Goal: Use online tool/utility: Utilize a website feature to perform a specific function

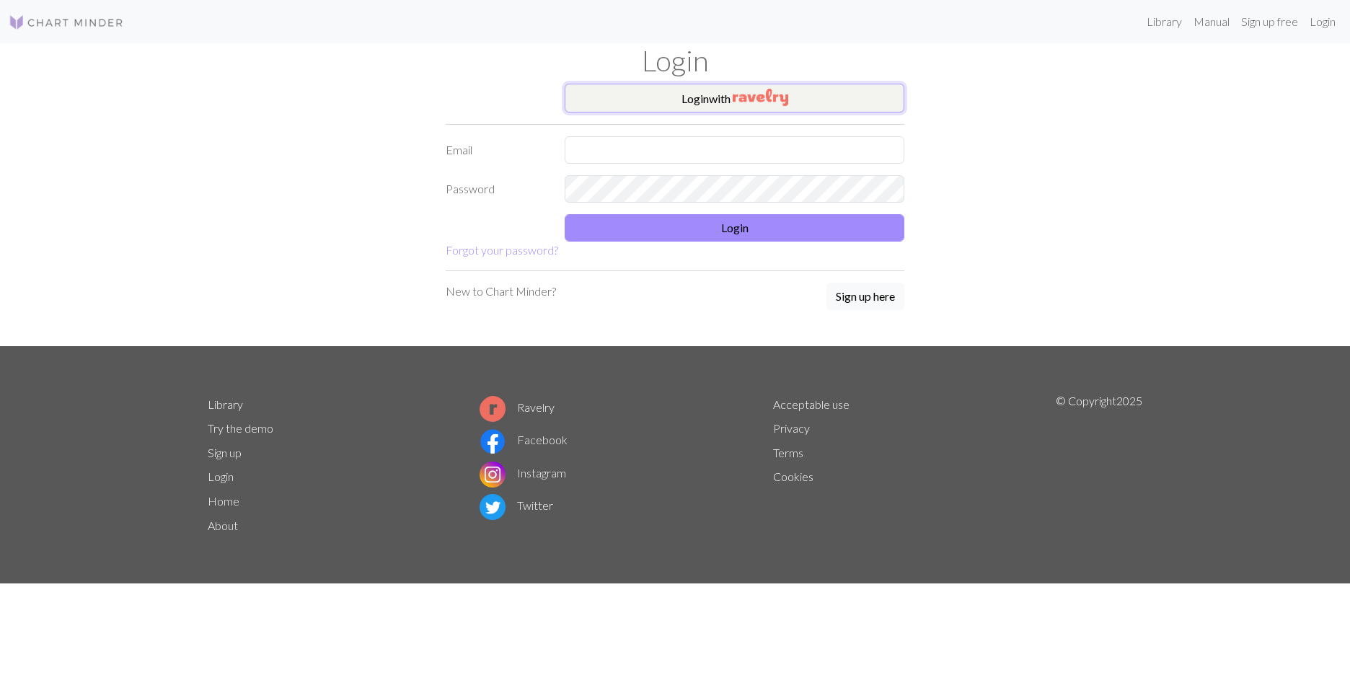
click at [626, 97] on button "Login with" at bounding box center [735, 98] width 340 height 29
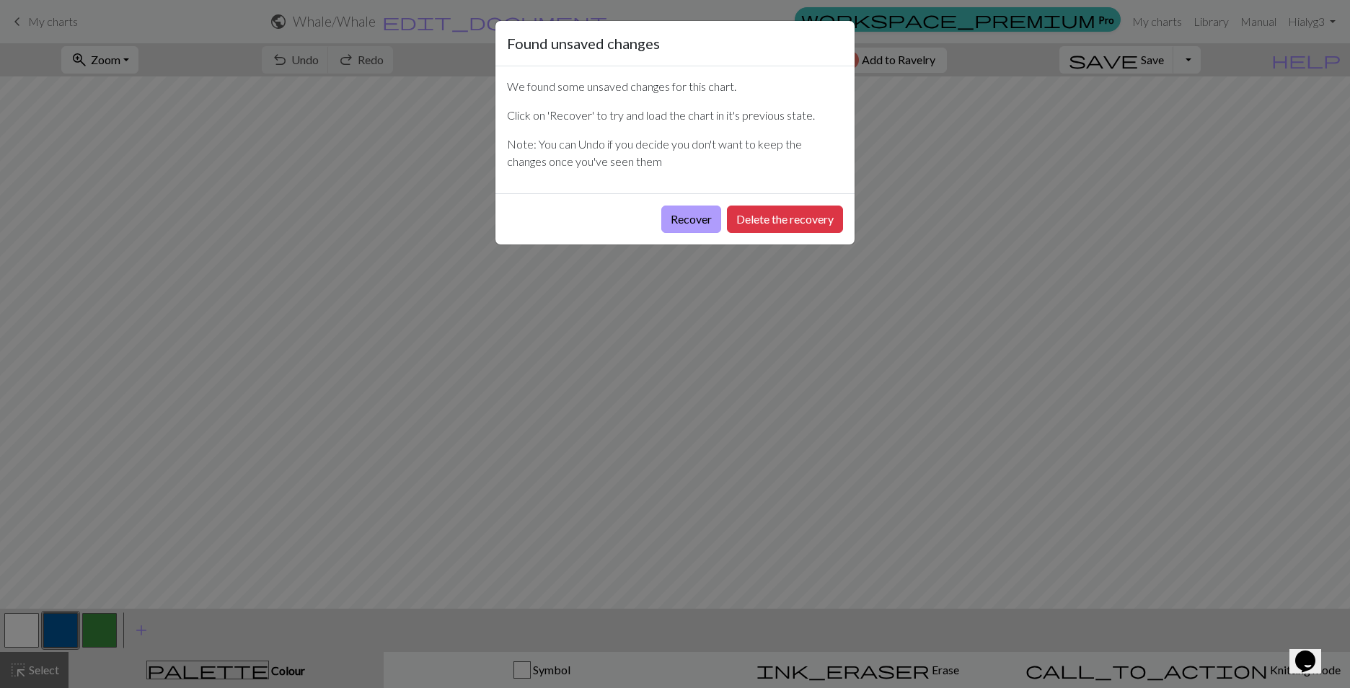
click at [706, 219] on button "Recover" at bounding box center [692, 219] width 60 height 27
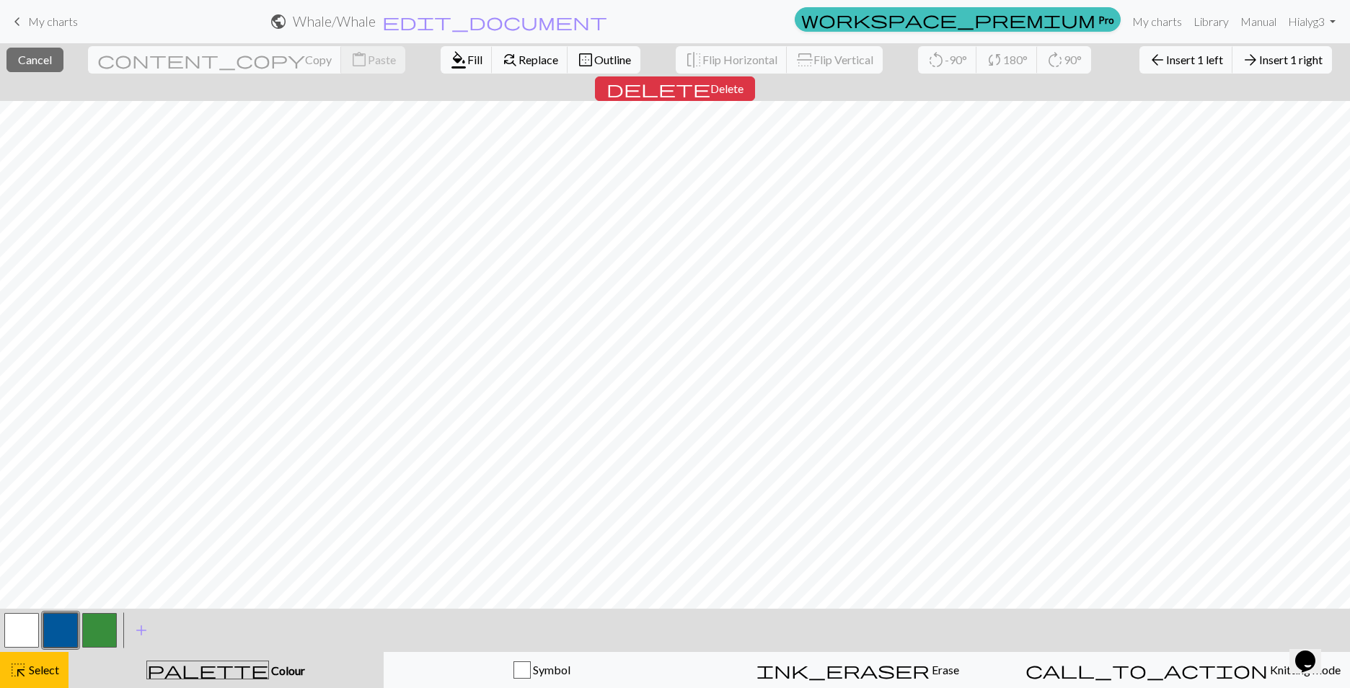
click at [1260, 56] on span "Insert 1 right" at bounding box center [1291, 60] width 63 height 14
click at [1260, 63] on span "Insert 1 right" at bounding box center [1291, 60] width 63 height 14
click at [1260, 62] on span "Insert 1 right" at bounding box center [1291, 60] width 63 height 14
click at [1260, 66] on span "Insert 1 right" at bounding box center [1291, 60] width 63 height 14
click at [1260, 62] on span "Insert 1 right" at bounding box center [1291, 60] width 63 height 14
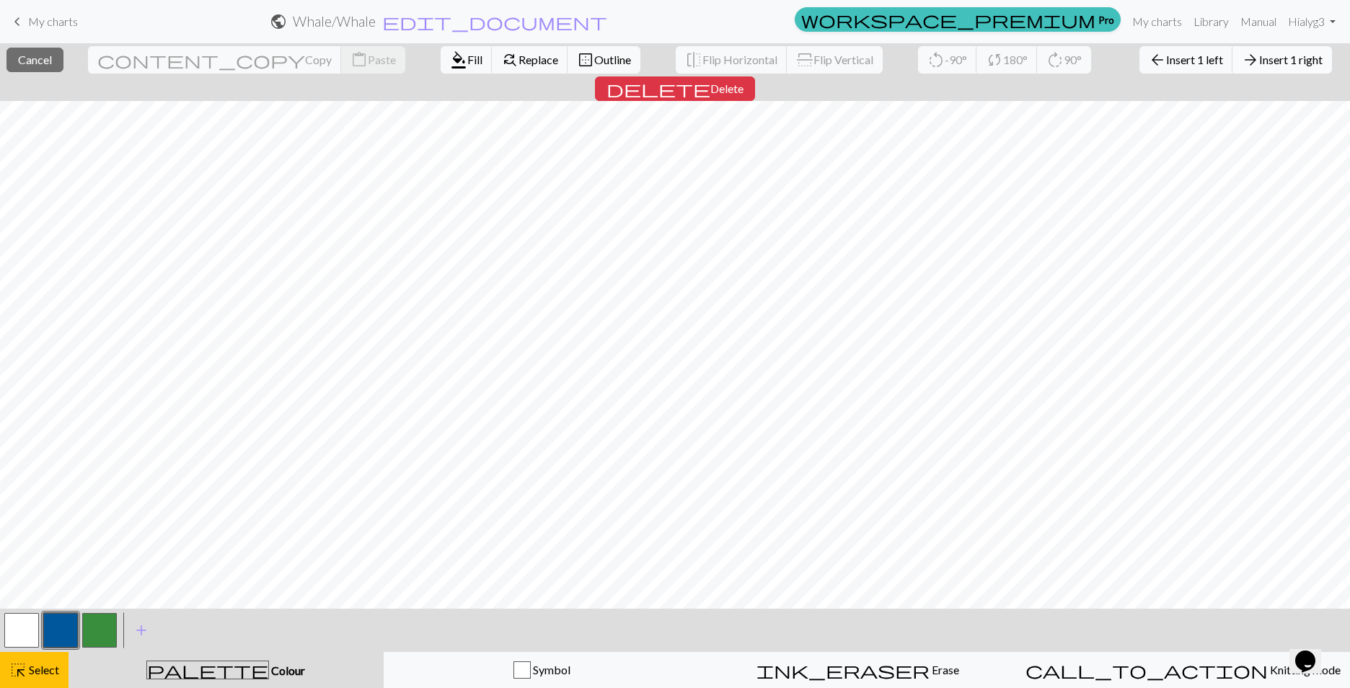
click at [1260, 56] on span "Insert 1 right" at bounding box center [1291, 60] width 63 height 14
click at [1260, 63] on span "Insert 1 right" at bounding box center [1291, 60] width 63 height 14
click at [744, 82] on span "Delete" at bounding box center [727, 89] width 33 height 14
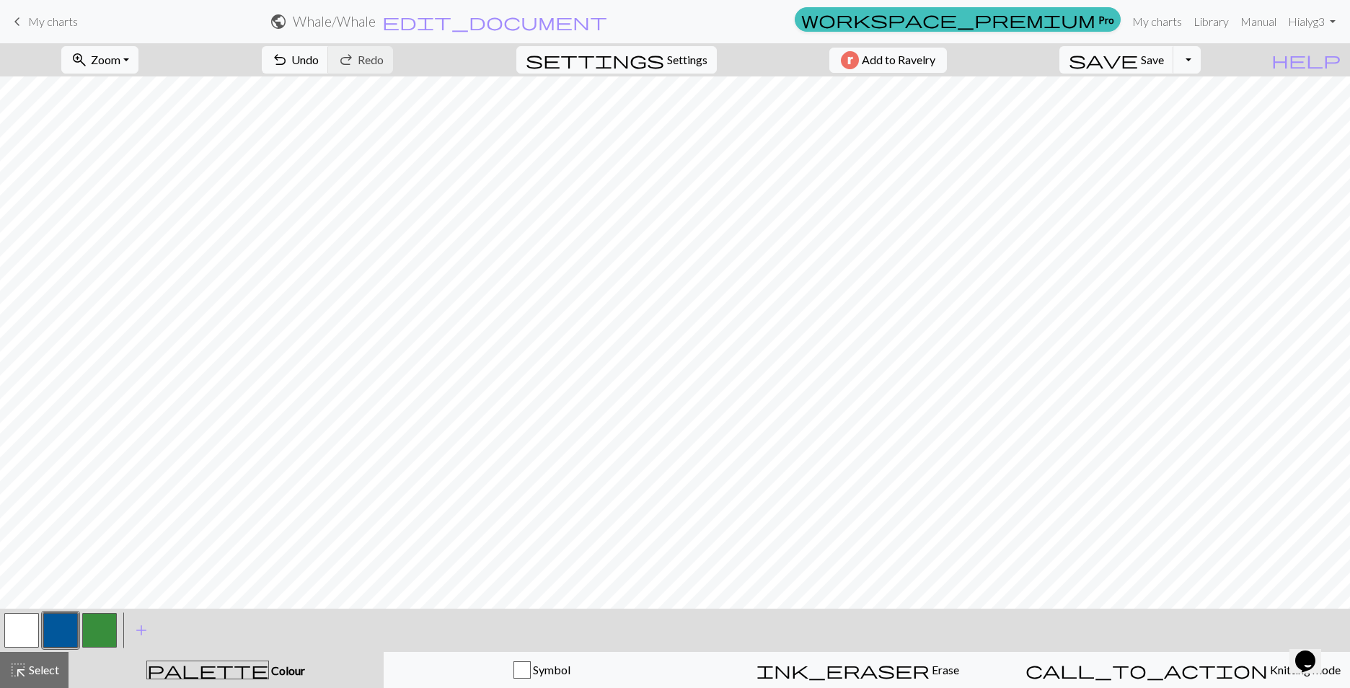
click at [98, 627] on button "button" at bounding box center [99, 630] width 35 height 35
click at [319, 63] on span "Undo" at bounding box center [304, 60] width 27 height 14
